Goal: Use online tool/utility: Utilize a website feature to perform a specific function

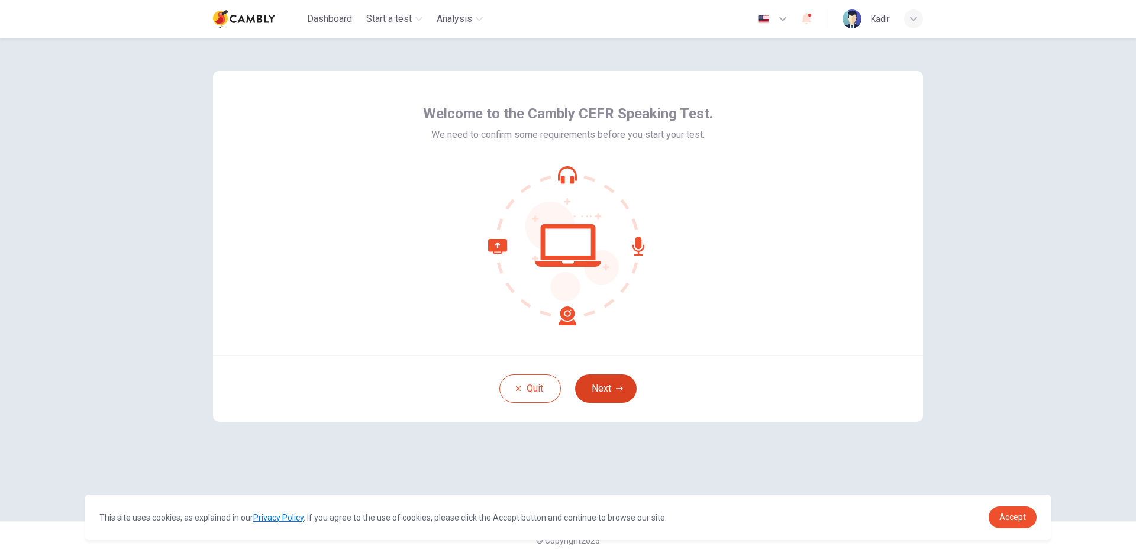
click at [610, 384] on button "Next" at bounding box center [606, 389] width 62 height 28
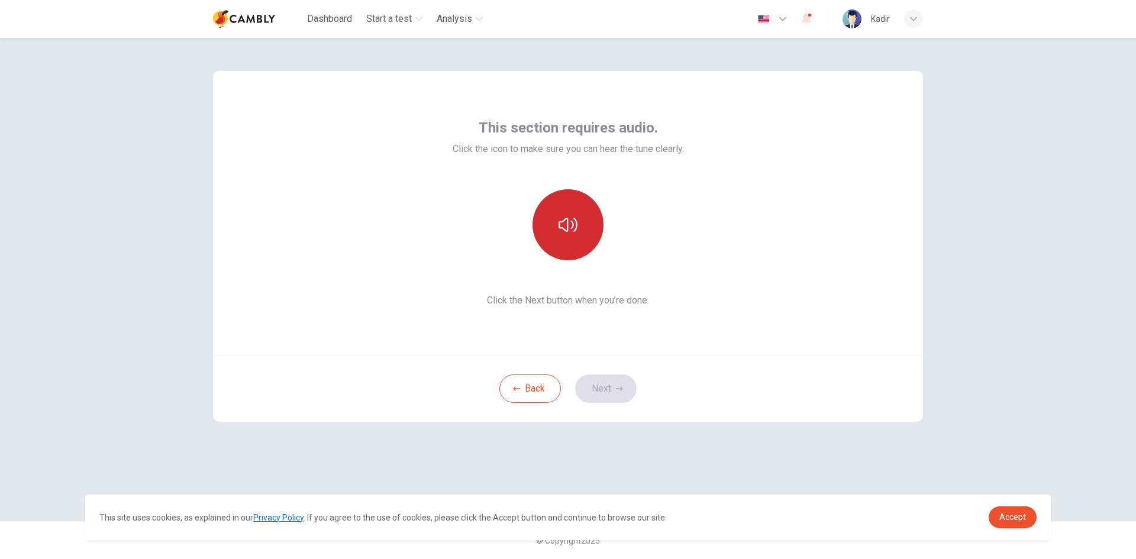
click at [564, 231] on icon "button" at bounding box center [568, 224] width 19 height 19
click at [617, 384] on button "Next" at bounding box center [606, 389] width 62 height 28
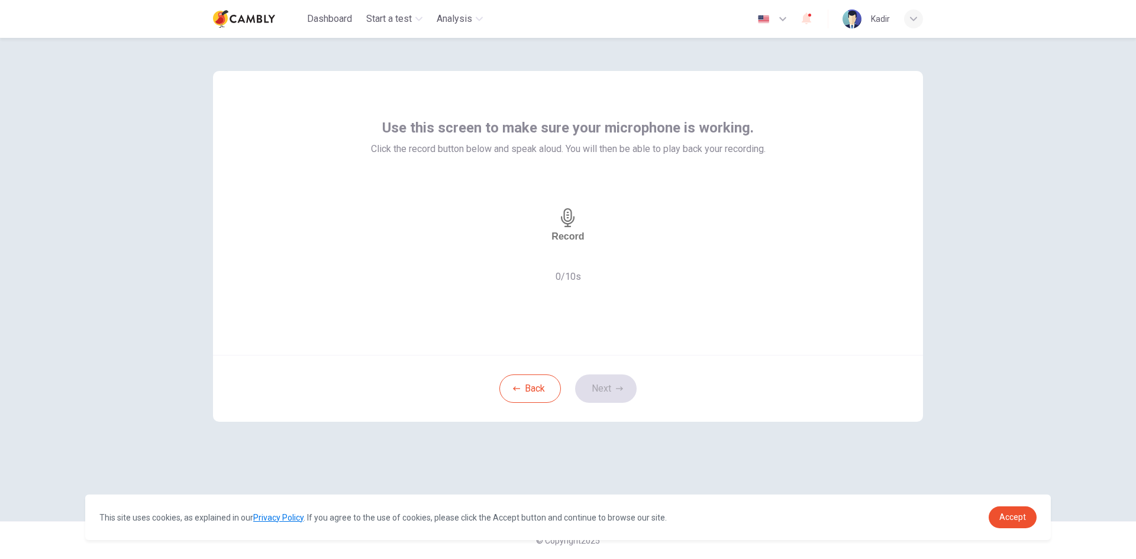
click at [560, 242] on div "Record" at bounding box center [568, 225] width 33 height 34
click at [603, 257] on icon "button" at bounding box center [603, 257] width 0 height 0
click at [608, 376] on button "Next" at bounding box center [606, 389] width 62 height 28
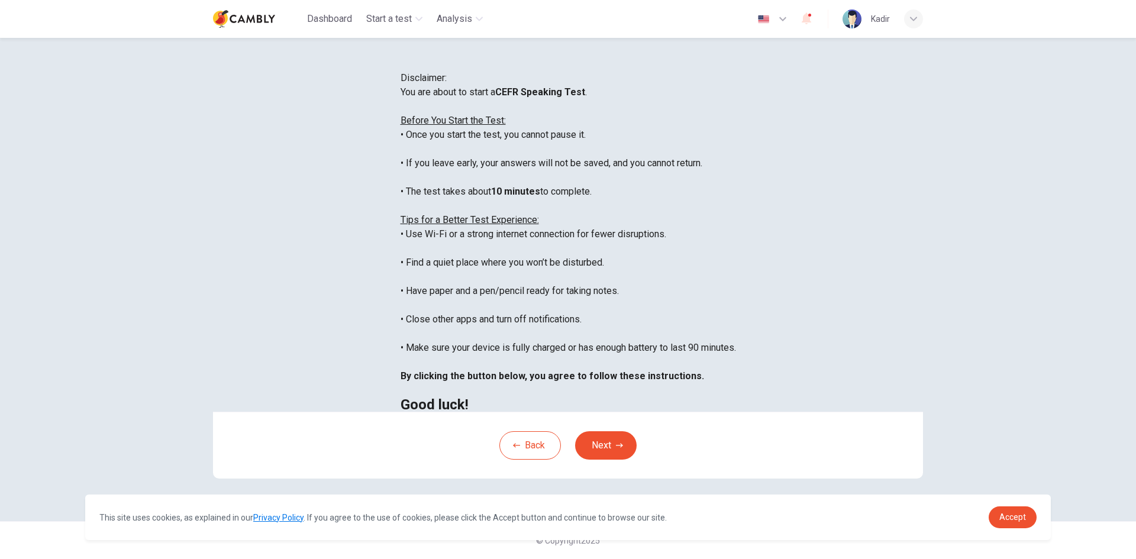
scroll to position [14, 0]
click at [1027, 524] on link "Accept" at bounding box center [1013, 518] width 48 height 22
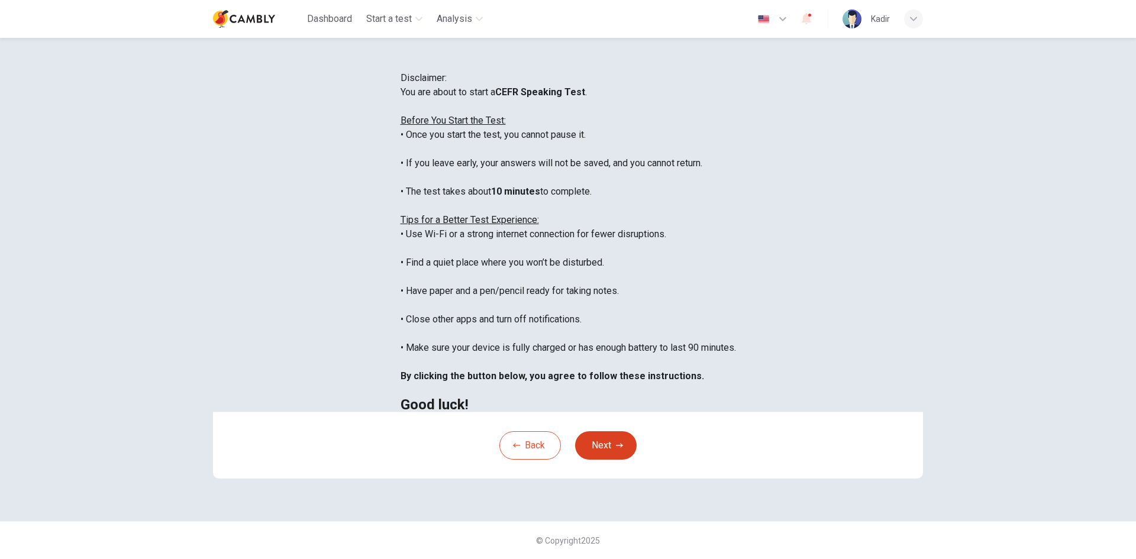
click at [600, 460] on button "Next" at bounding box center [606, 445] width 62 height 28
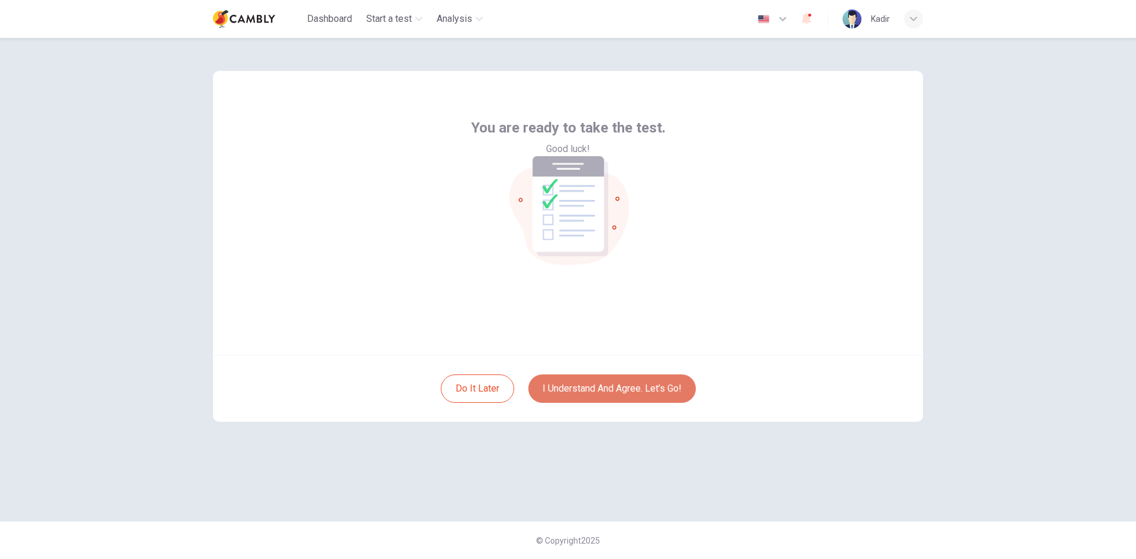
click at [624, 395] on button "I understand and agree. Let’s go!" at bounding box center [612, 389] width 167 height 28
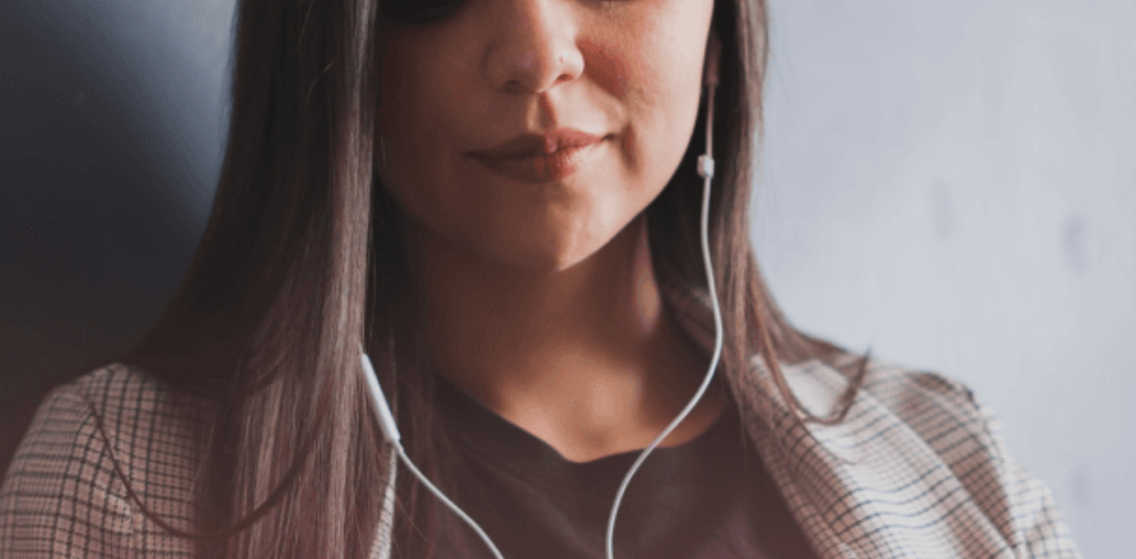
click at [34, 61] on button "Continue" at bounding box center [17, 83] width 34 height 44
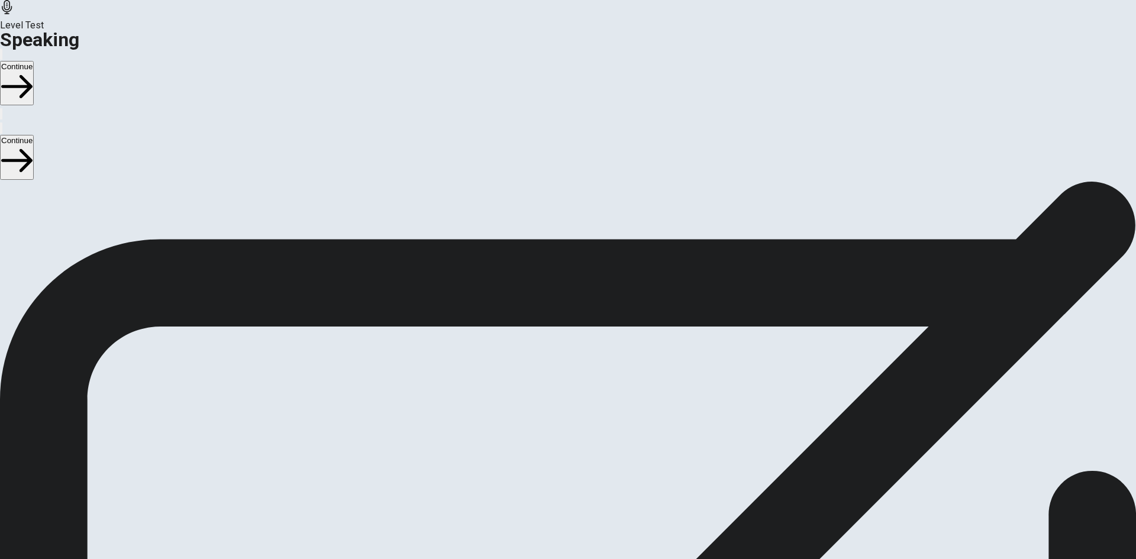
click at [589, 384] on div "Stop Recording" at bounding box center [568, 459] width 42 height 150
click at [555, 418] on button "Play Audio" at bounding box center [554, 423] width 2 height 11
click at [34, 61] on button "Continue" at bounding box center [17, 83] width 34 height 44
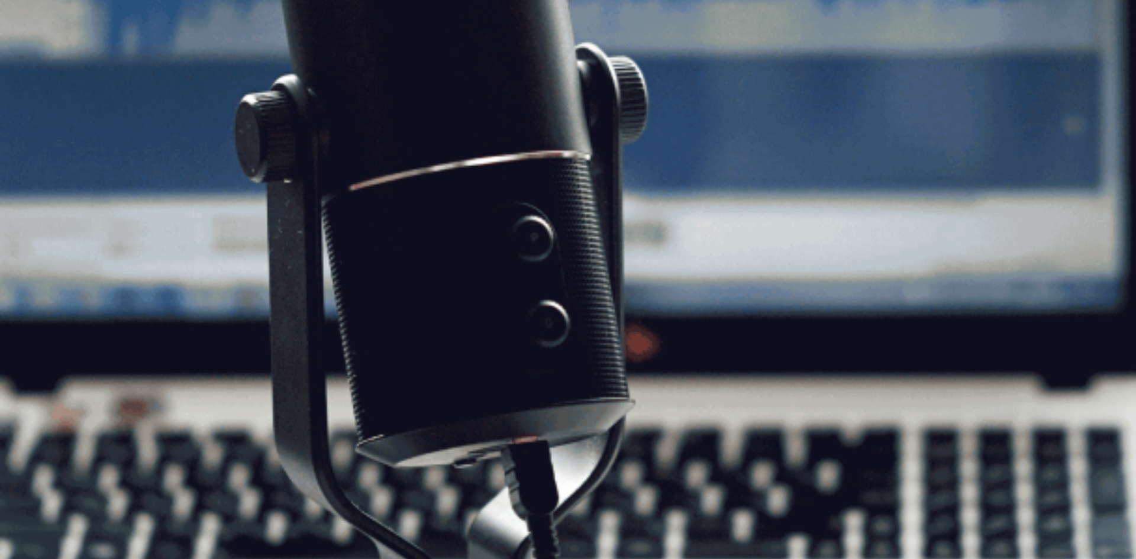
click at [34, 61] on button "Continue" at bounding box center [17, 83] width 34 height 44
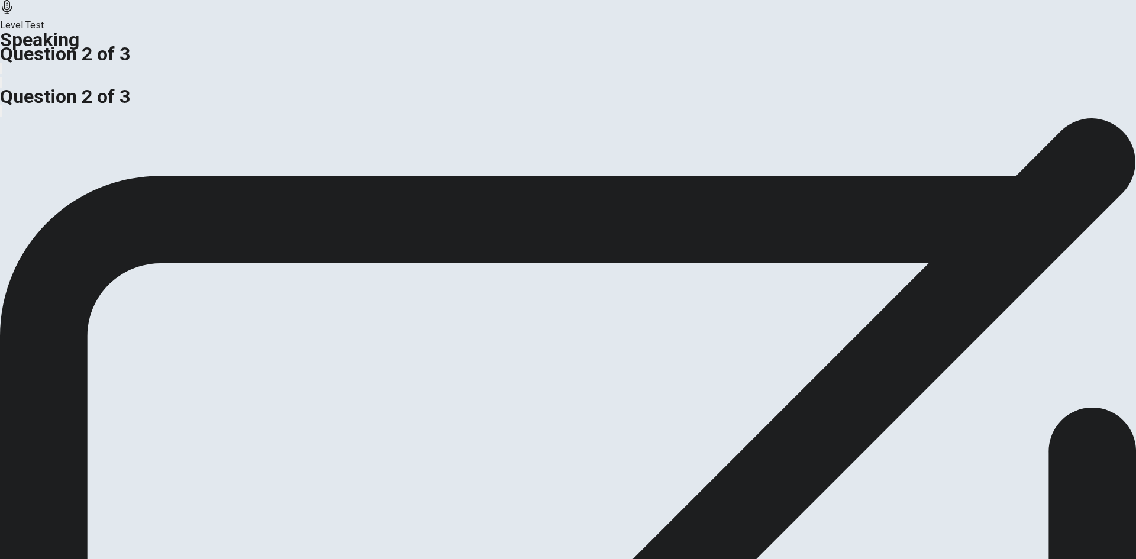
drag, startPoint x: 321, startPoint y: 291, endPoint x: 234, endPoint y: 278, distance: 88.6
click at [234, 146] on div "Do you think offering discounts is the best way for a business to attract custo…" at bounding box center [568, 132] width 1136 height 28
drag, startPoint x: 243, startPoint y: 276, endPoint x: 312, endPoint y: 294, distance: 70.9
click at [311, 130] on span "Do you think offering discounts is the best way for a business to attract custo…" at bounding box center [174, 124] width 348 height 11
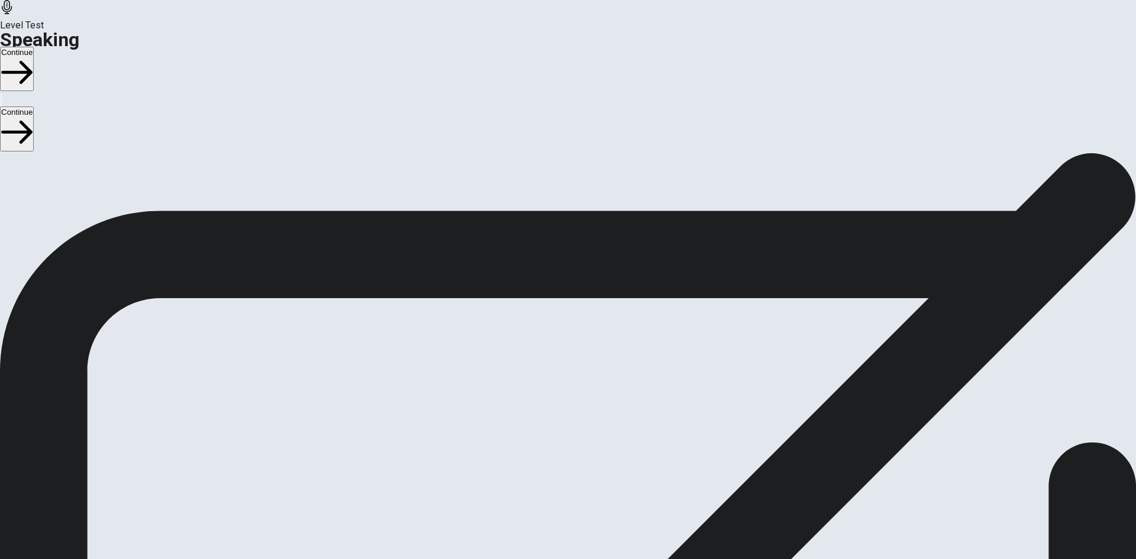
click at [34, 47] on button "Continue" at bounding box center [17, 69] width 34 height 44
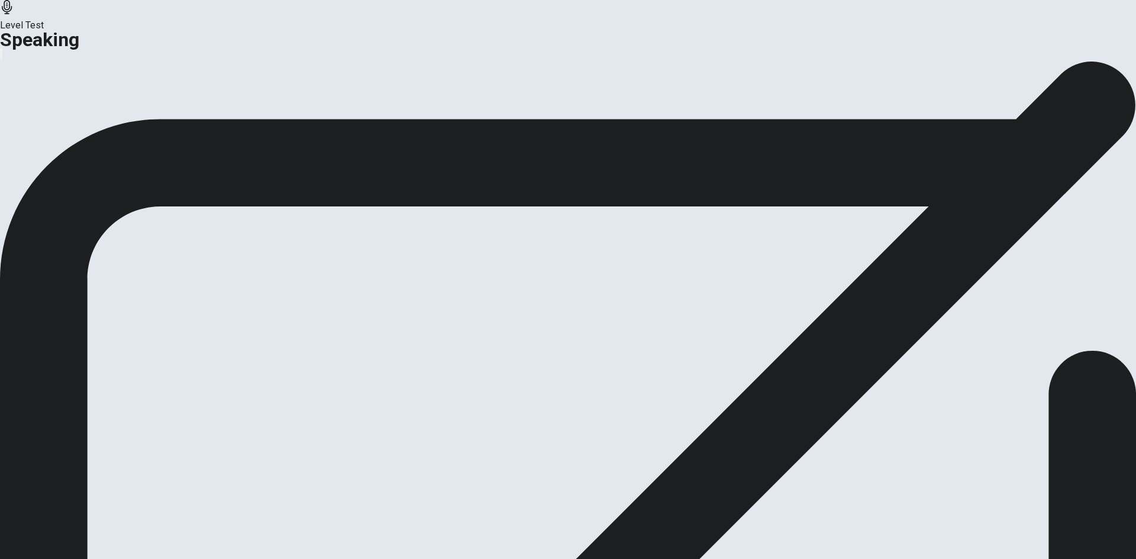
click at [46, 148] on button "Analysis" at bounding box center [23, 140] width 46 height 16
